Goal: Obtain resource: Obtain resource

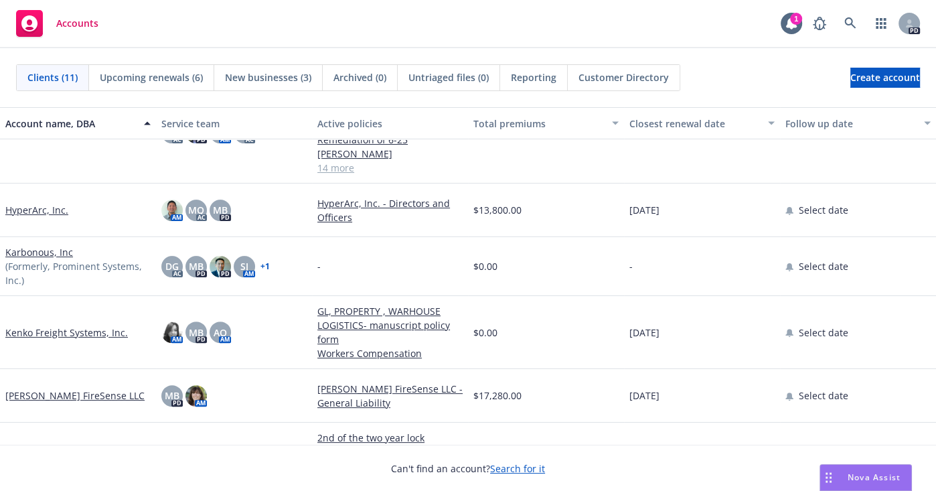
scroll to position [341, 0]
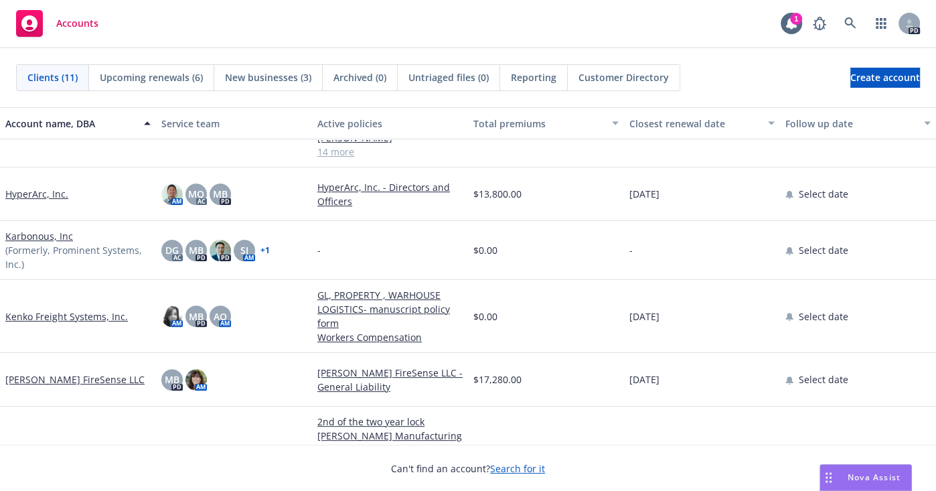
click at [23, 442] on link "[PERSON_NAME] Manufacturing Company, Inc." at bounding box center [77, 456] width 145 height 28
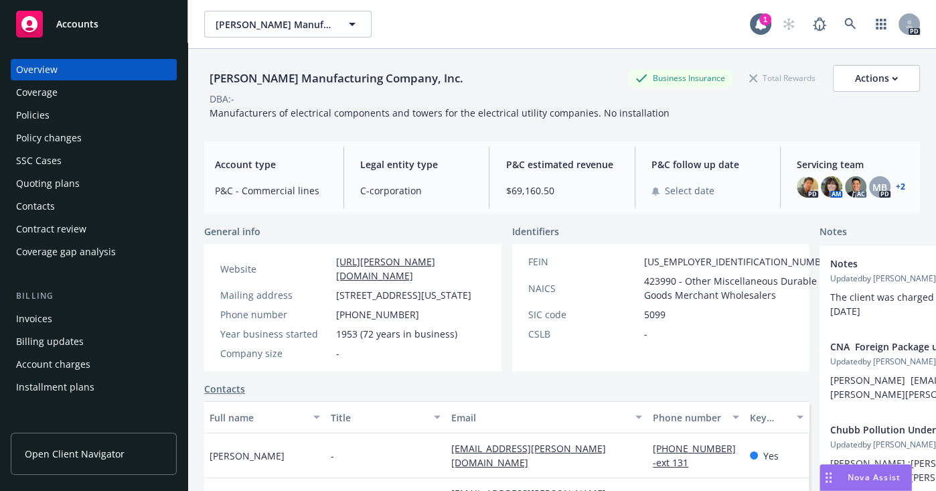
click at [47, 114] on div "Policies" at bounding box center [32, 114] width 33 height 21
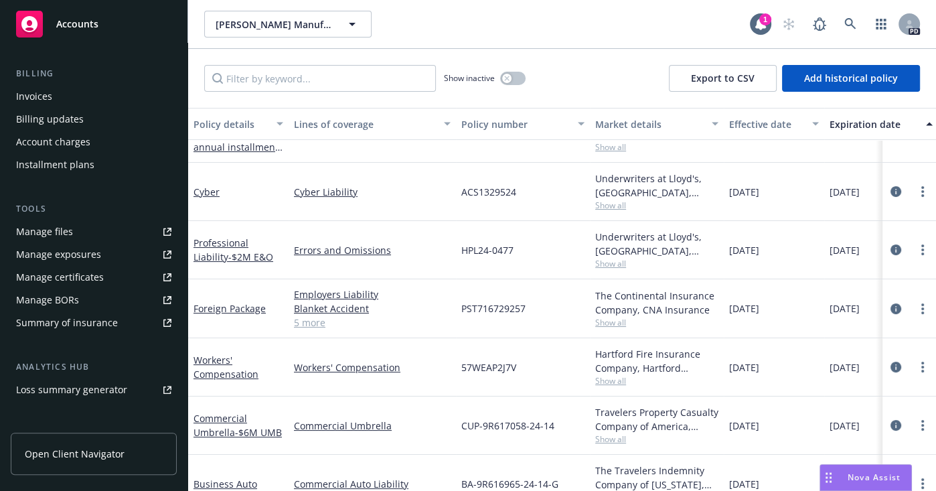
scroll to position [223, 0]
click at [42, 236] on div "Manage files" at bounding box center [44, 230] width 57 height 21
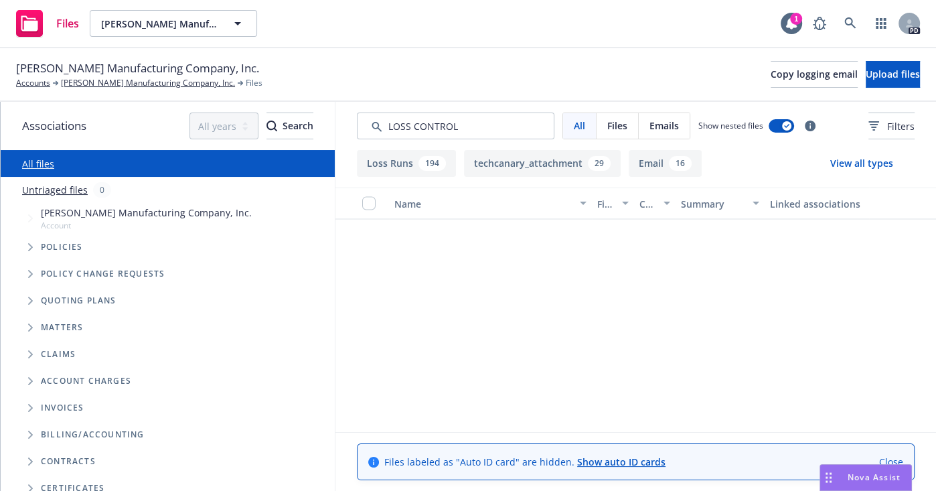
scroll to position [2817, 0]
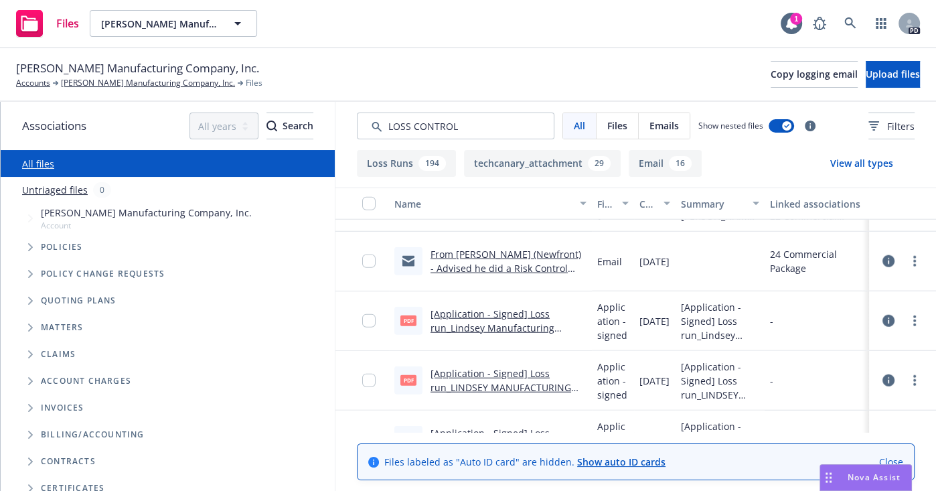
click at [470, 267] on link "From [PERSON_NAME] (Newfront) - Advised he did a Risk Control Service Visit on …" at bounding box center [505, 282] width 151 height 69
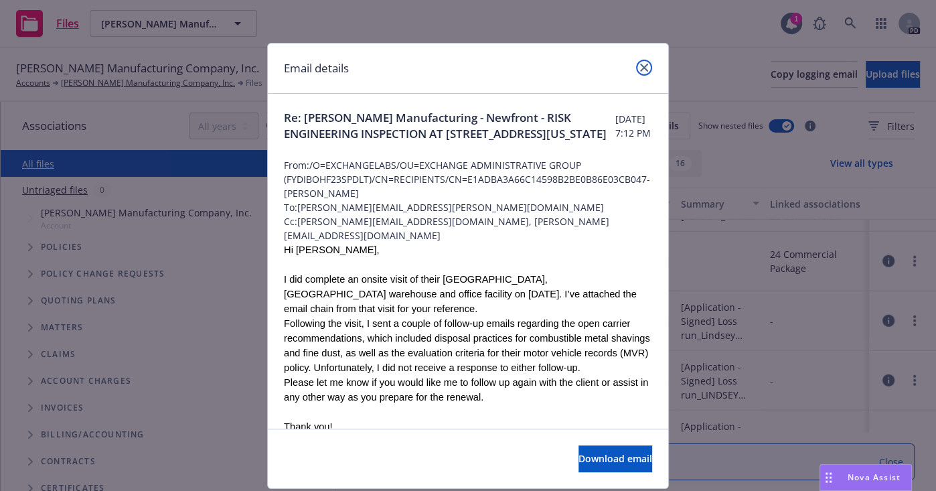
click at [640, 64] on icon "close" at bounding box center [644, 68] width 8 height 8
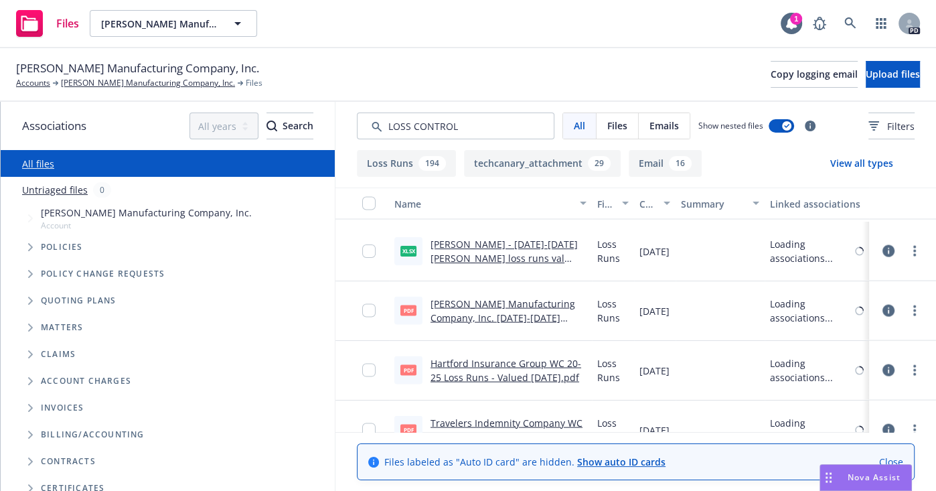
scroll to position [6610, 0]
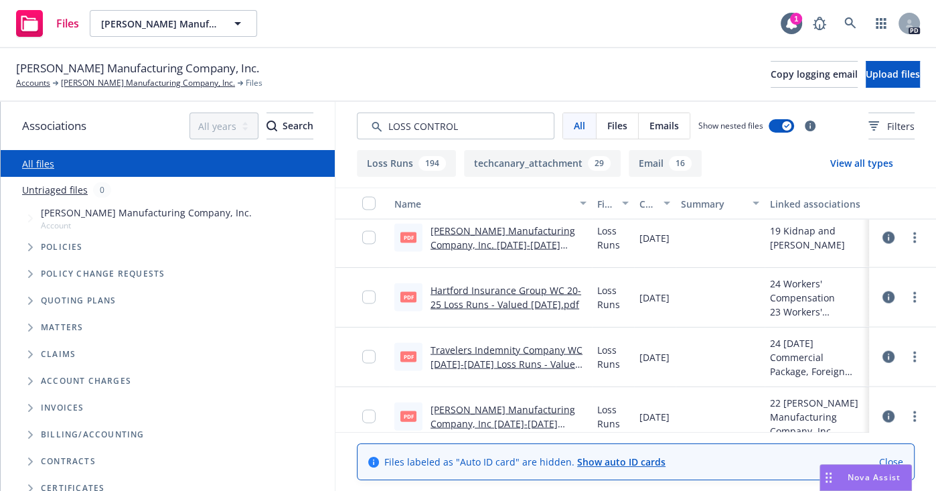
click at [644, 165] on button "Email 16" at bounding box center [665, 163] width 73 height 27
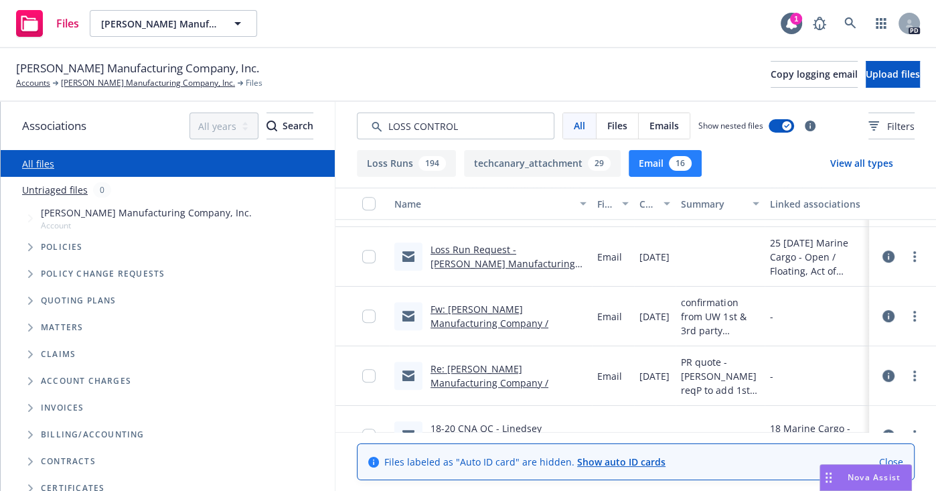
scroll to position [644, 0]
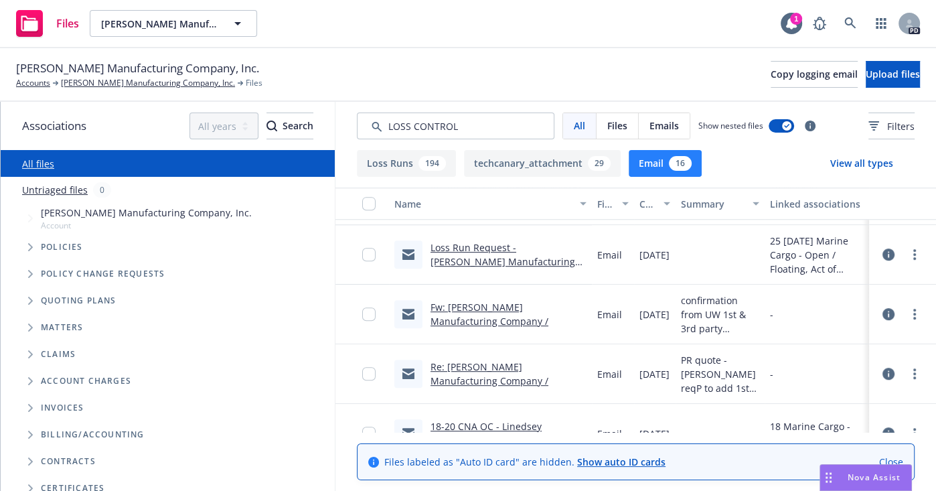
click at [523, 163] on button "techcanary_attachment 29" at bounding box center [542, 163] width 157 height 27
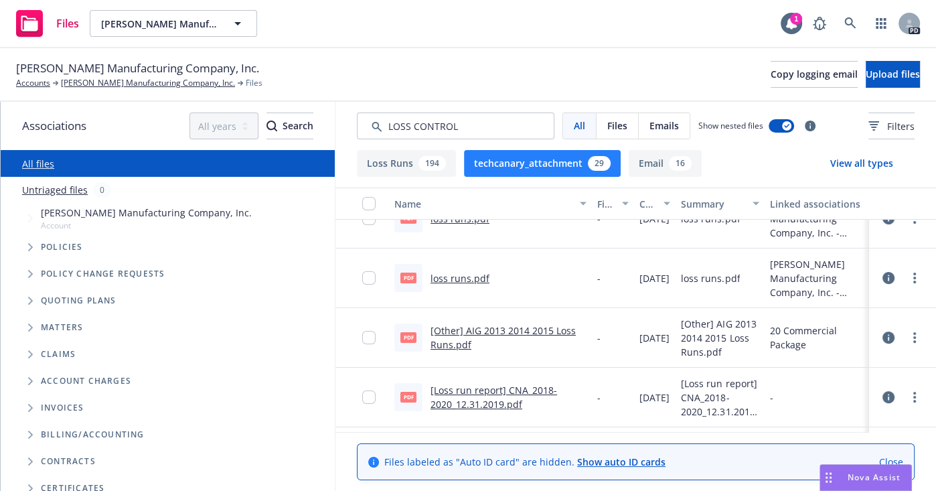
scroll to position [0, 0]
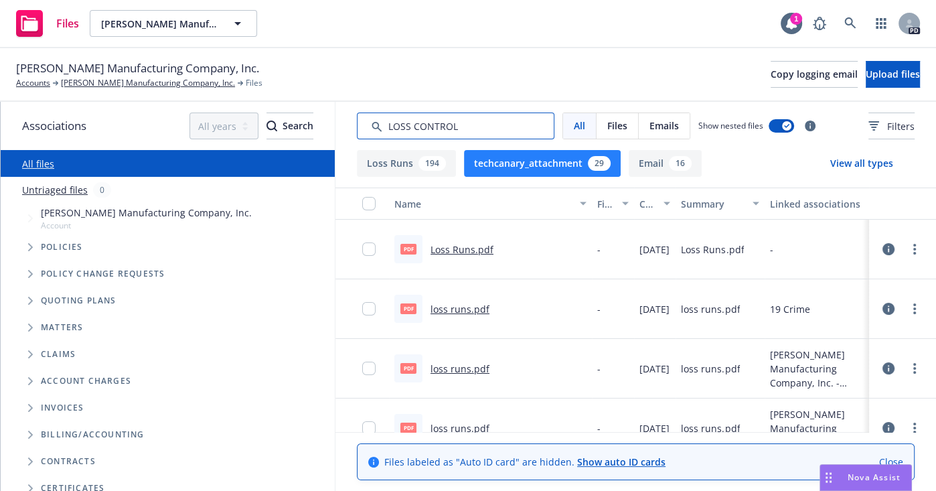
click at [404, 123] on input "Search by keyword..." at bounding box center [455, 125] width 197 height 27
drag, startPoint x: 470, startPoint y: 125, endPoint x: 332, endPoint y: 94, distance: 141.3
click at [351, 123] on div "All Files Emails Show nested files Filters" at bounding box center [635, 126] width 600 height 48
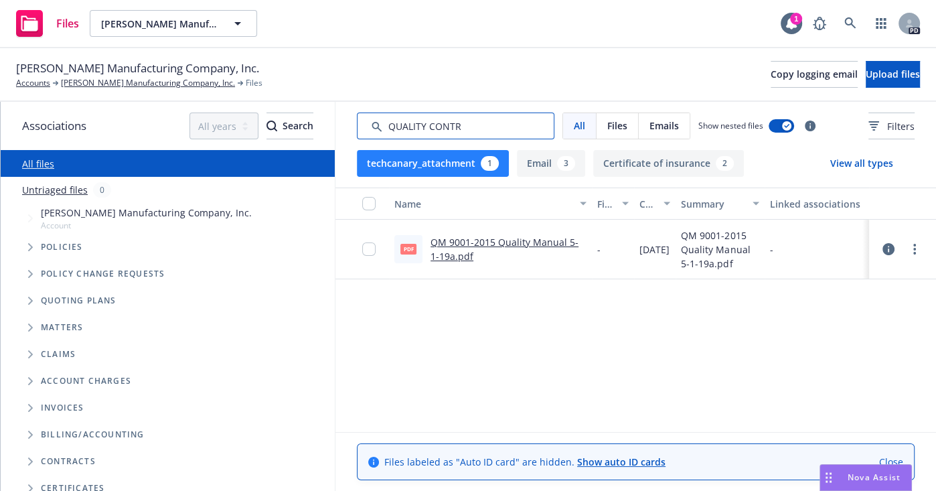
type input "QUALITY CONTR"
click at [504, 242] on link "QM 9001-2015 Quality Manual 5-1-19a.pdf" at bounding box center [504, 249] width 148 height 27
